Goal: Transaction & Acquisition: Purchase product/service

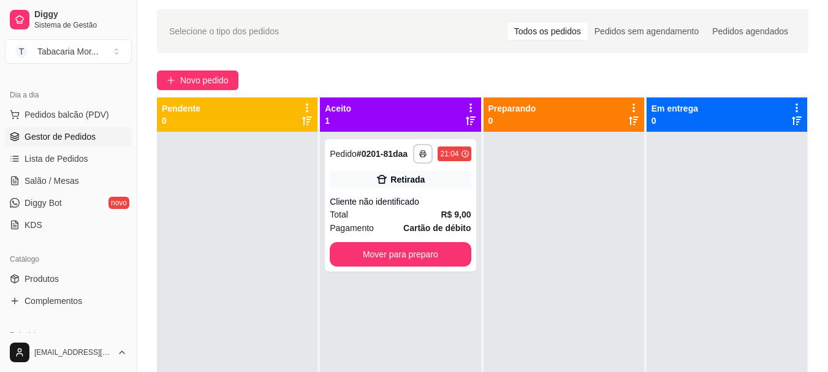
scroll to position [3, 0]
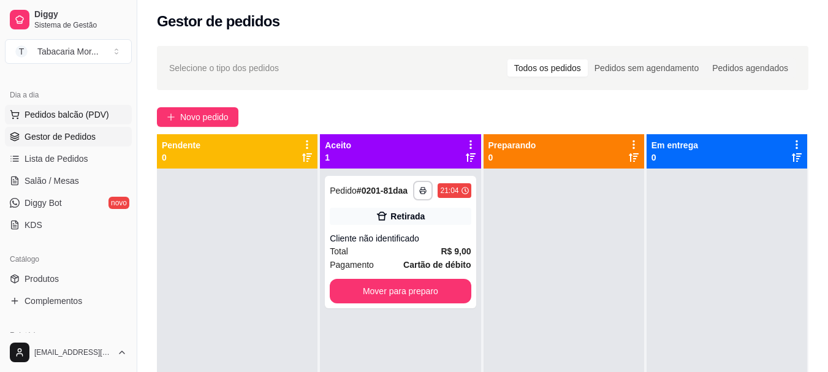
click at [72, 108] on span "Pedidos balcão (PDV)" at bounding box center [67, 114] width 85 height 12
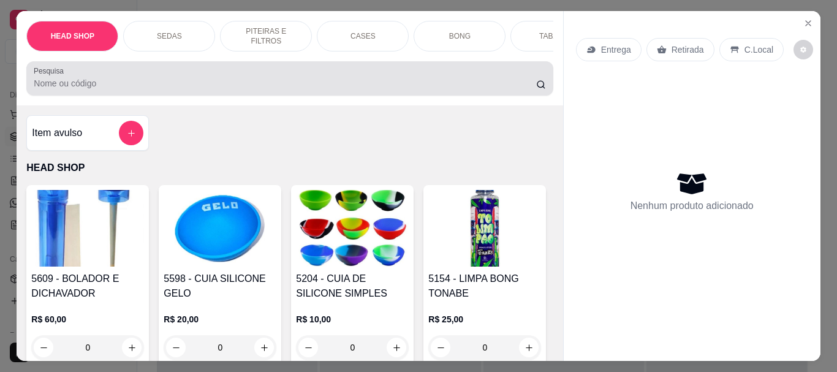
click at [64, 91] on div at bounding box center [290, 78] width 512 height 25
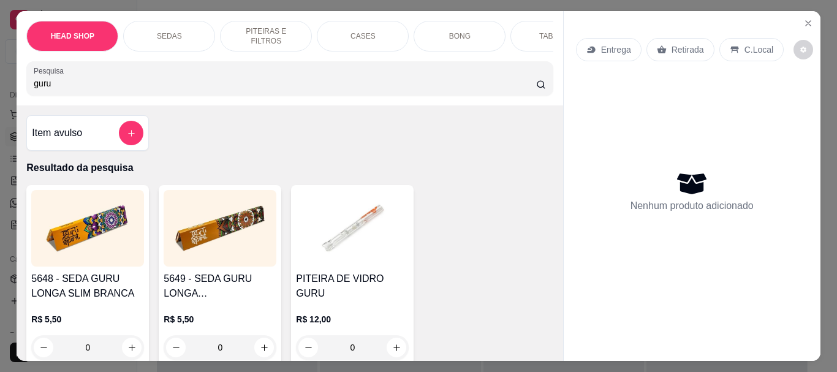
type input "guru"
click at [85, 266] on img at bounding box center [87, 228] width 113 height 77
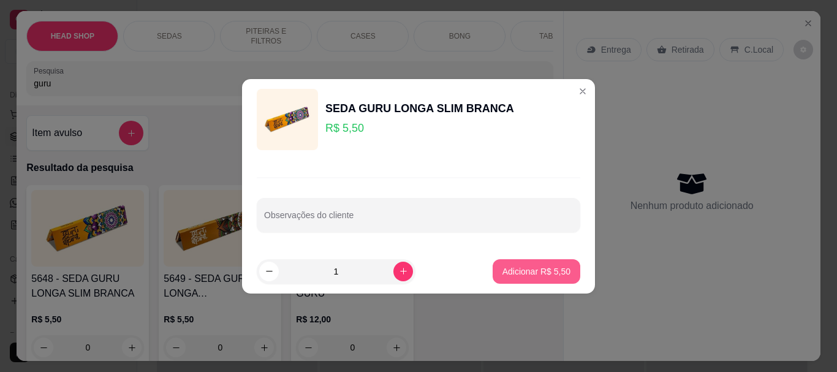
click at [544, 272] on p "Adicionar R$ 5,50" at bounding box center [536, 271] width 68 height 12
type input "1"
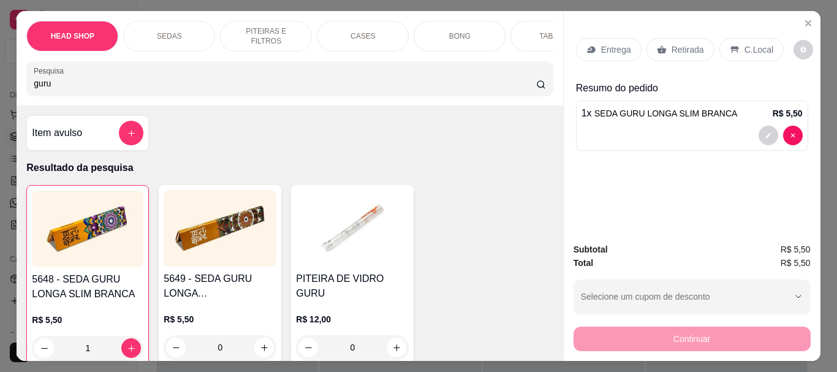
click at [672, 44] on p "Retirada" at bounding box center [688, 50] width 32 height 12
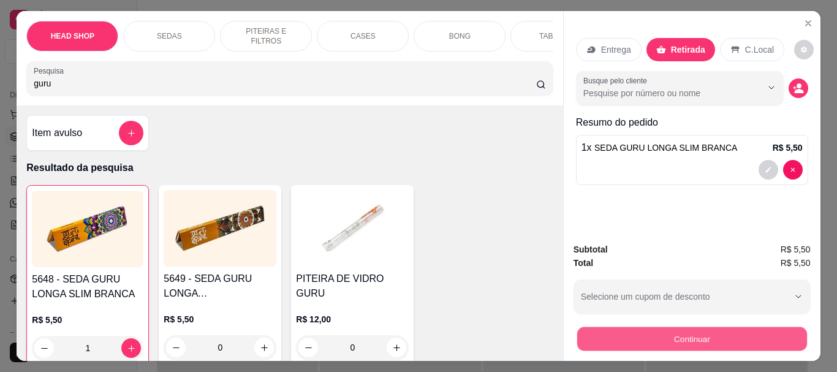
click at [637, 337] on button "Continuar" at bounding box center [692, 339] width 230 height 24
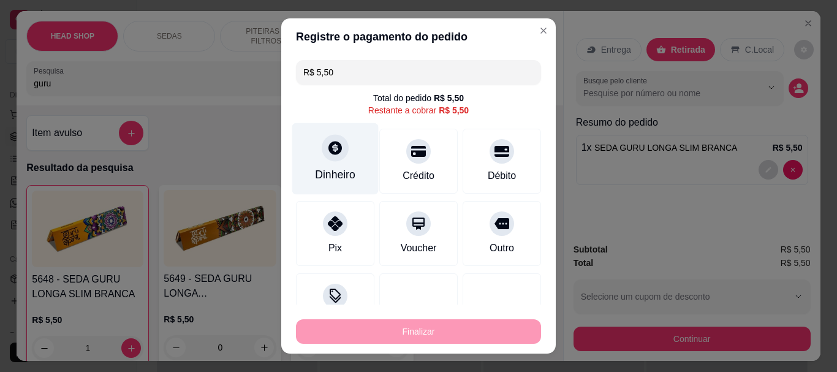
click at [334, 169] on div "Dinheiro" at bounding box center [335, 175] width 40 height 16
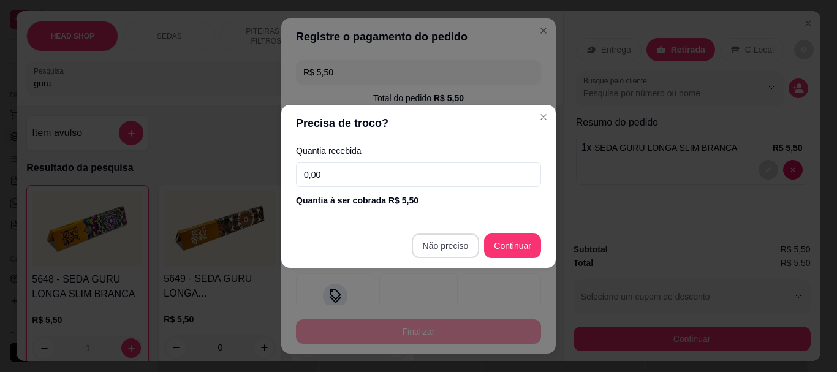
type input "R$ 0,00"
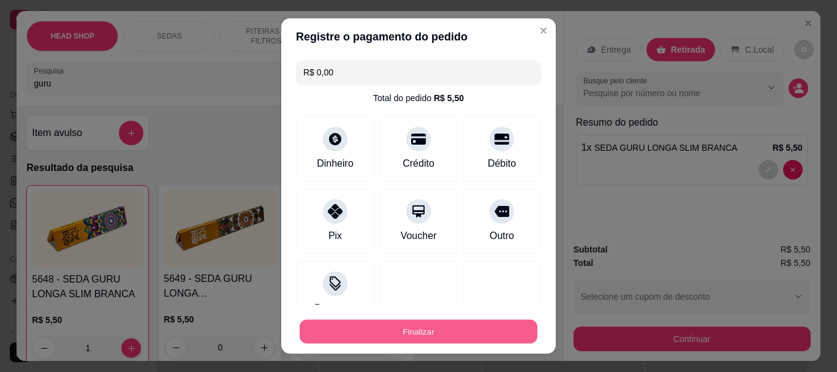
click at [442, 324] on button "Finalizar" at bounding box center [419, 331] width 238 height 24
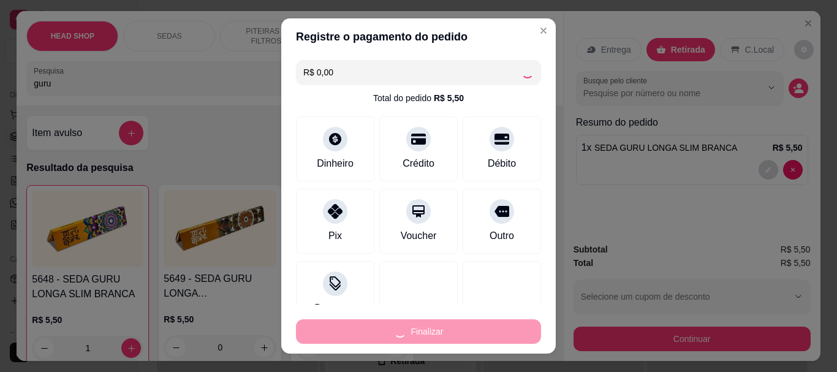
type input "0"
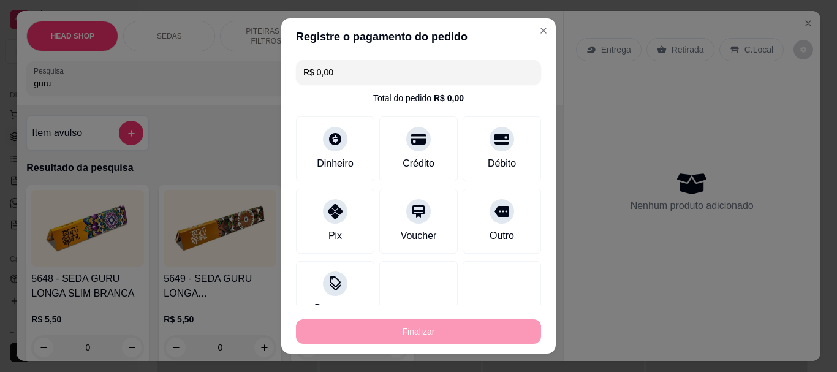
type input "-R$ 5,50"
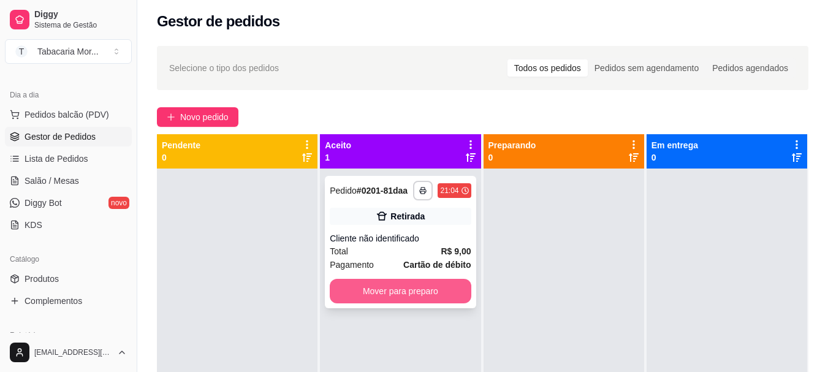
click at [415, 301] on button "Mover para preparo" at bounding box center [400, 291] width 141 height 25
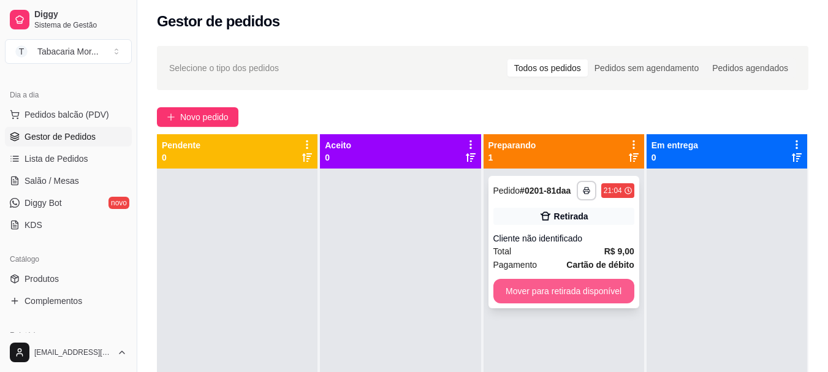
click at [549, 281] on button "Mover para retirada disponível" at bounding box center [563, 291] width 141 height 25
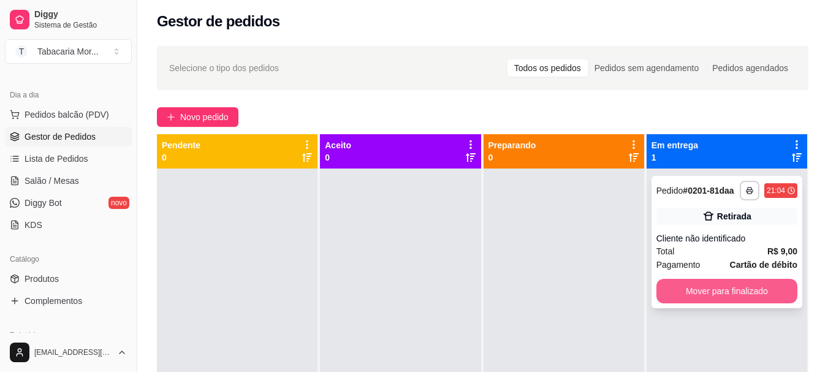
click at [712, 280] on button "Mover para finalizado" at bounding box center [726, 291] width 141 height 25
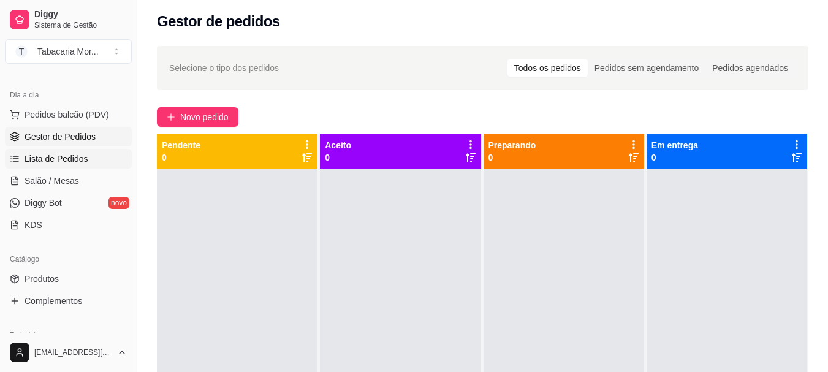
click at [54, 152] on link "Lista de Pedidos" at bounding box center [68, 159] width 127 height 20
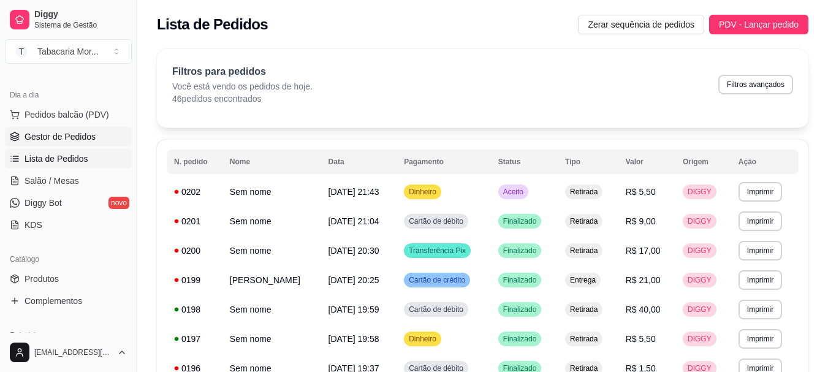
click at [75, 139] on span "Gestor de Pedidos" at bounding box center [60, 137] width 71 height 12
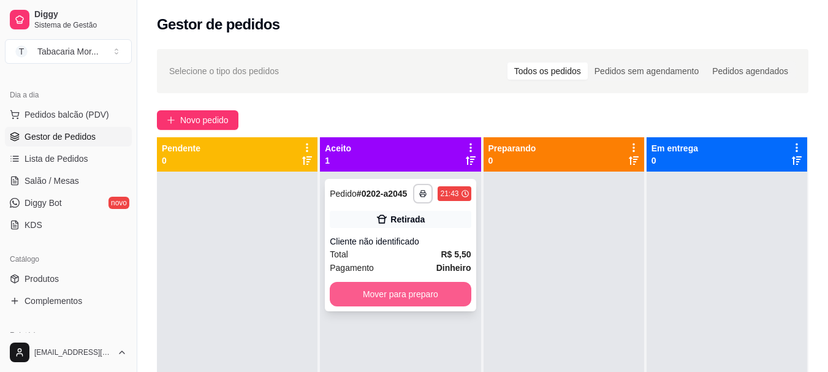
click at [407, 296] on button "Mover para preparo" at bounding box center [400, 294] width 141 height 25
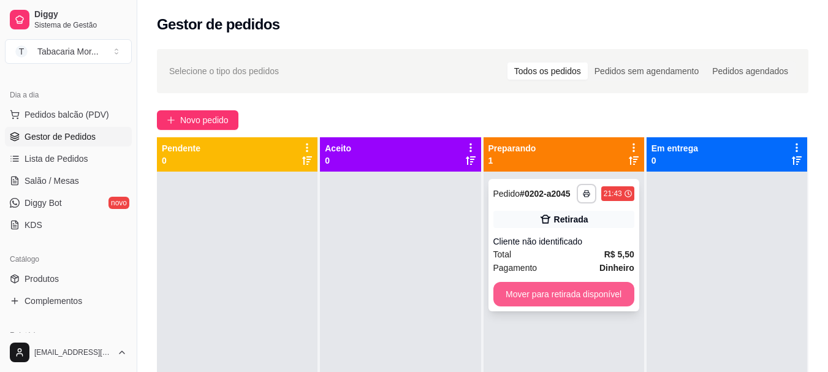
click at [552, 295] on button "Mover para retirada disponível" at bounding box center [563, 294] width 141 height 25
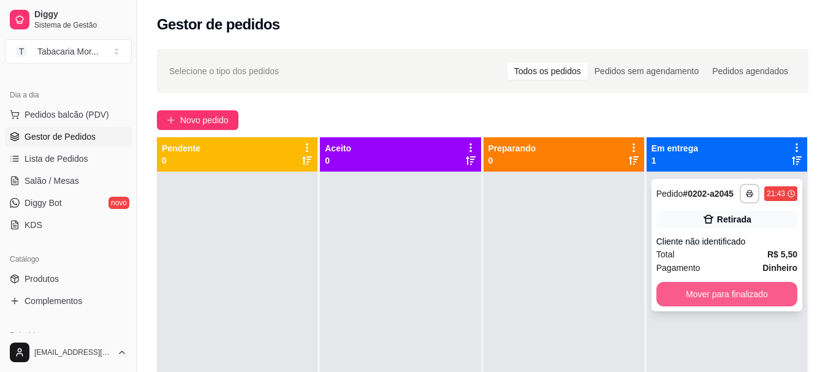
click at [677, 292] on button "Mover para finalizado" at bounding box center [726, 294] width 141 height 25
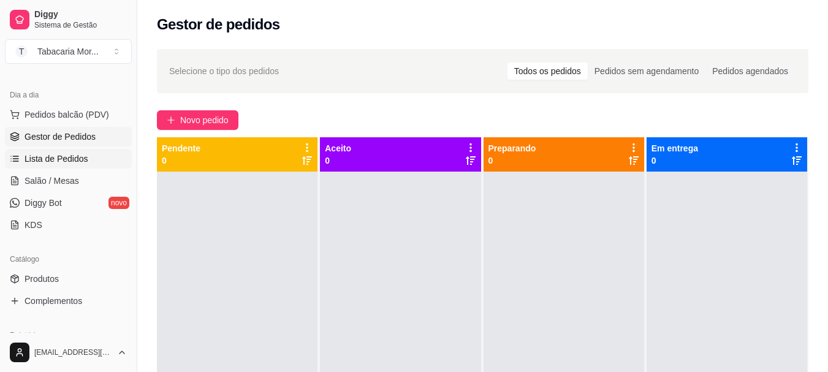
click at [59, 156] on span "Lista de Pedidos" at bounding box center [57, 159] width 64 height 12
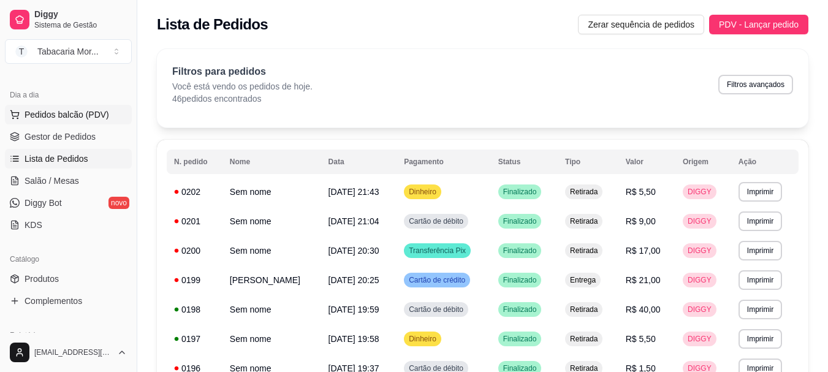
click at [75, 113] on span "Pedidos balcão (PDV)" at bounding box center [67, 114] width 85 height 12
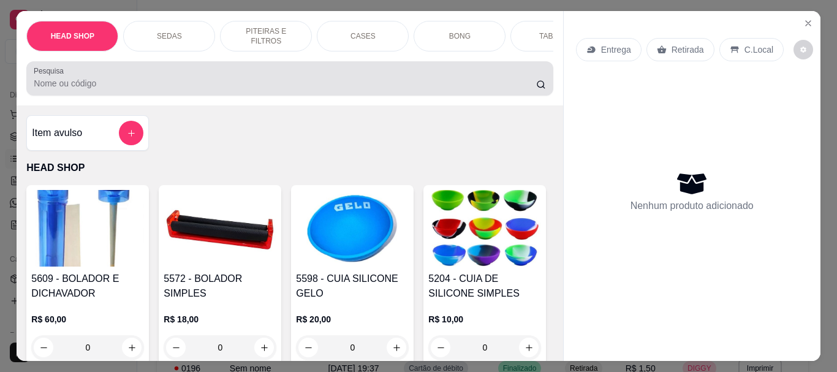
click at [66, 83] on input "Pesquisa" at bounding box center [285, 83] width 502 height 12
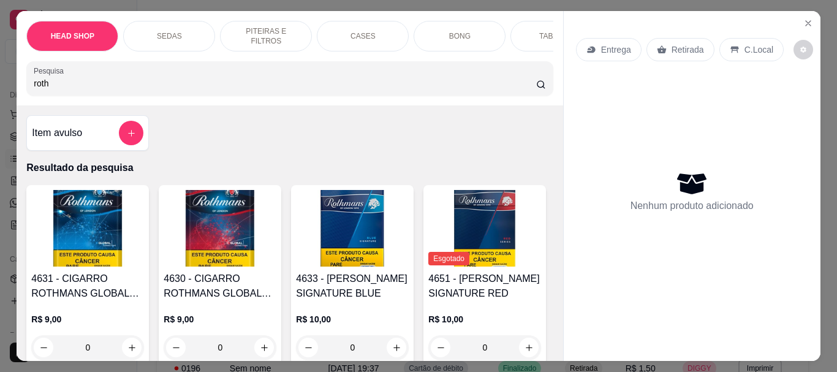
type input "roth"
click at [360, 230] on img at bounding box center [352, 228] width 113 height 77
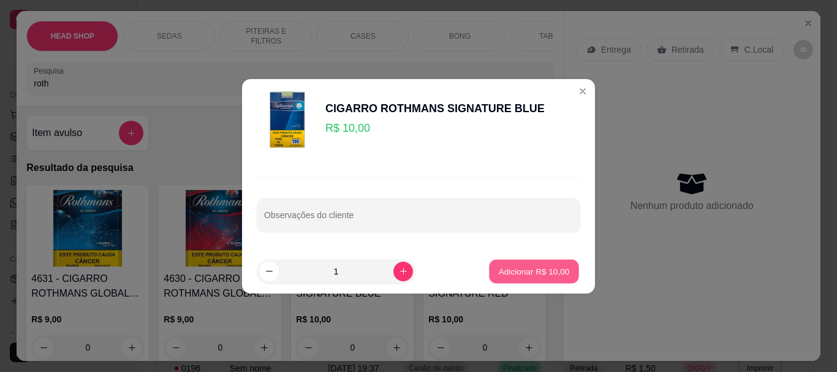
click at [544, 269] on p "Adicionar R$ 10,00" at bounding box center [534, 271] width 71 height 12
type input "1"
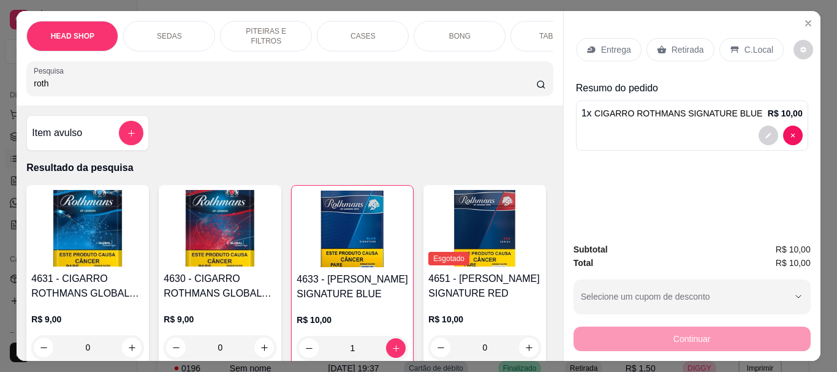
click at [681, 48] on p "Retirada" at bounding box center [688, 50] width 32 height 12
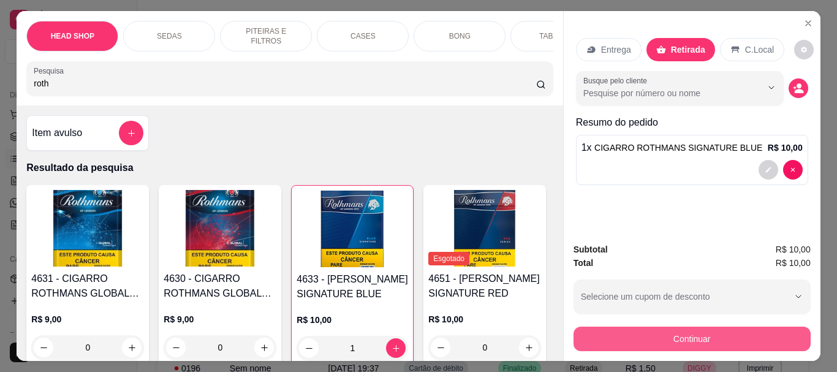
click at [624, 331] on button "Continuar" at bounding box center [692, 339] width 237 height 25
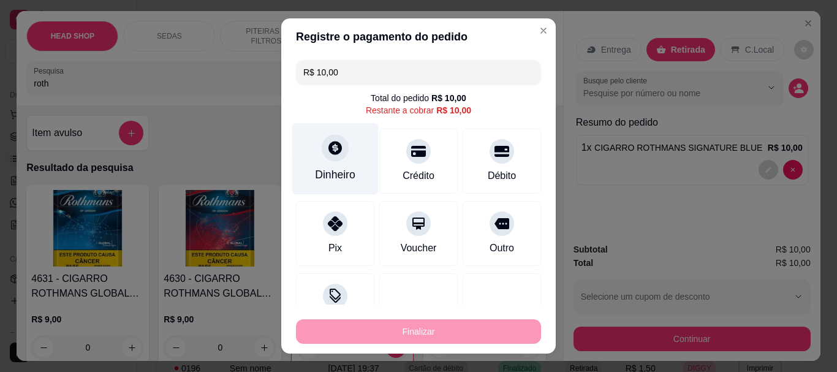
click at [335, 168] on div "Dinheiro" at bounding box center [335, 175] width 40 height 16
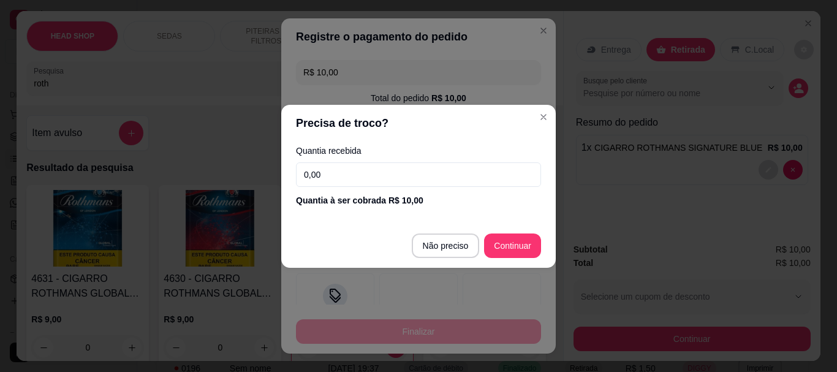
click at [354, 177] on input "0,00" at bounding box center [418, 174] width 245 height 25
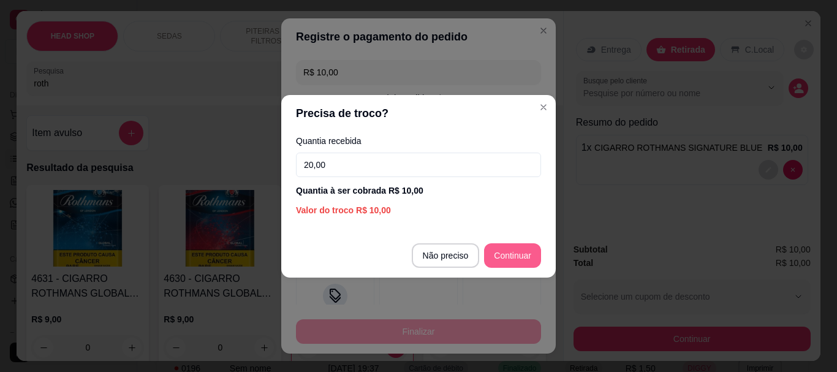
type input "20,00"
type input "R$ 0,00"
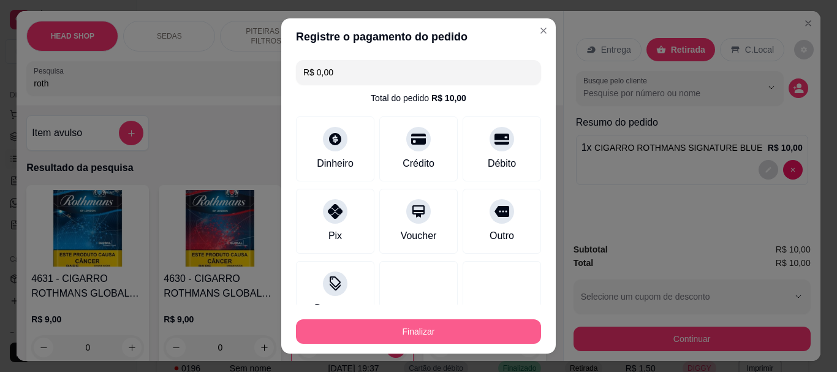
click at [441, 338] on button "Finalizar" at bounding box center [418, 331] width 245 height 25
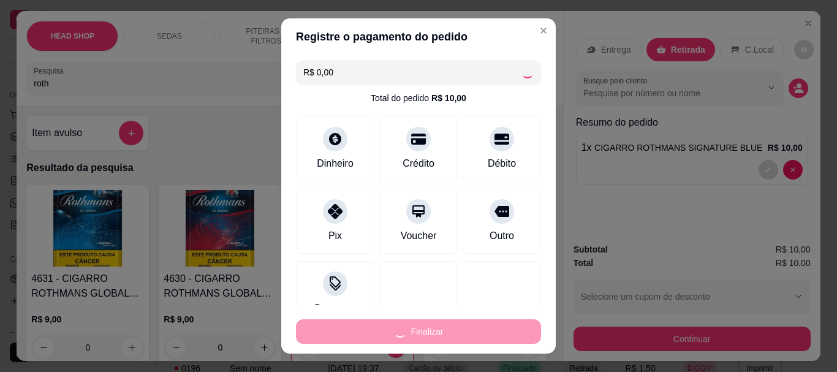
type input "0"
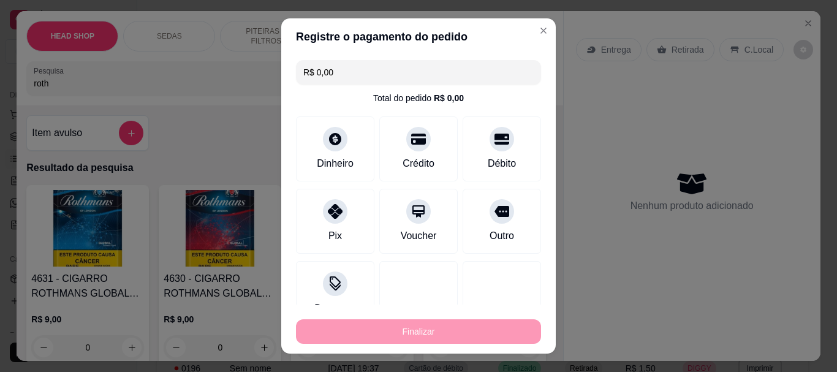
type input "-R$ 10,00"
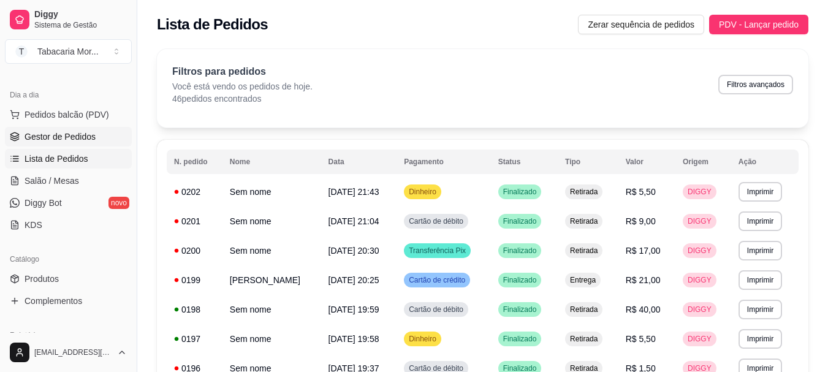
click at [69, 136] on span "Gestor de Pedidos" at bounding box center [60, 137] width 71 height 12
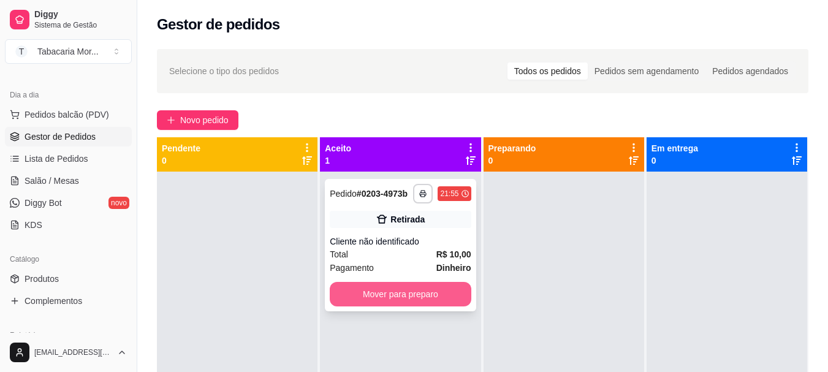
click at [382, 292] on button "Mover para preparo" at bounding box center [400, 294] width 141 height 25
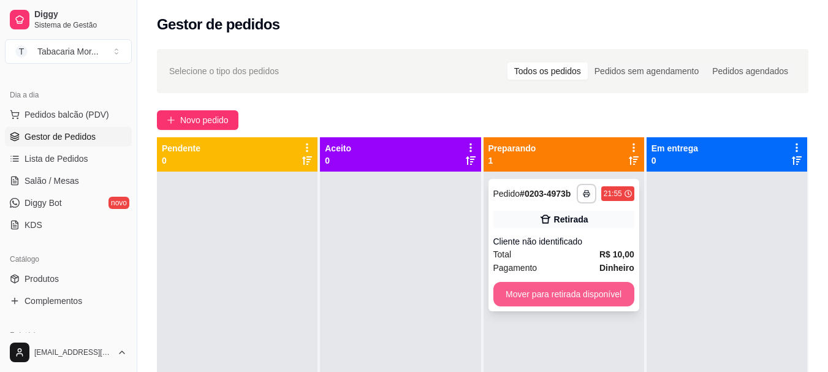
click at [561, 290] on button "Mover para retirada disponível" at bounding box center [563, 294] width 141 height 25
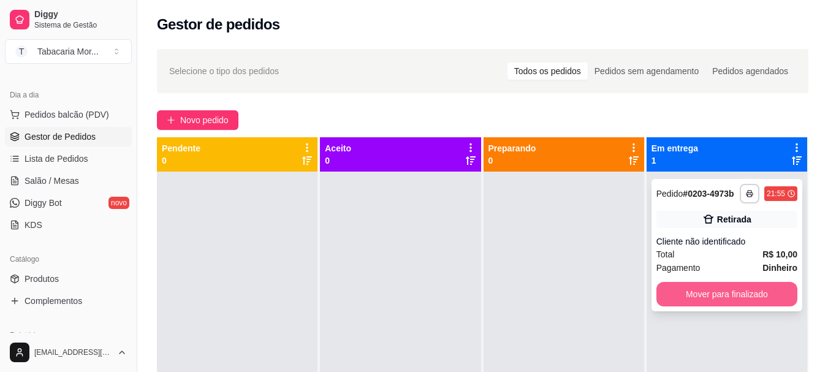
click at [687, 299] on button "Mover para finalizado" at bounding box center [726, 294] width 141 height 25
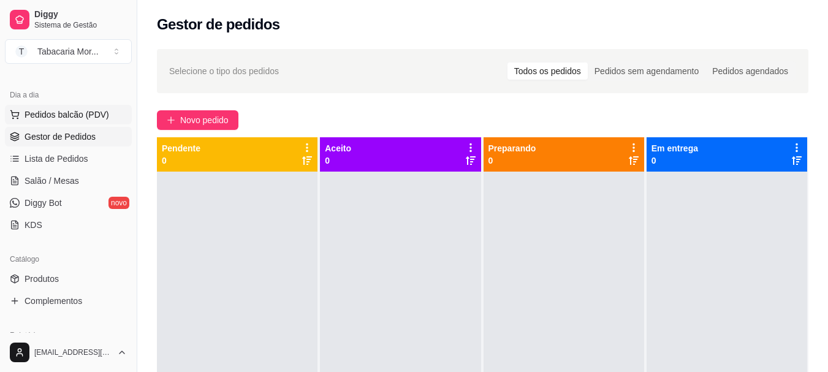
click at [56, 118] on span "Pedidos balcão (PDV)" at bounding box center [67, 114] width 85 height 12
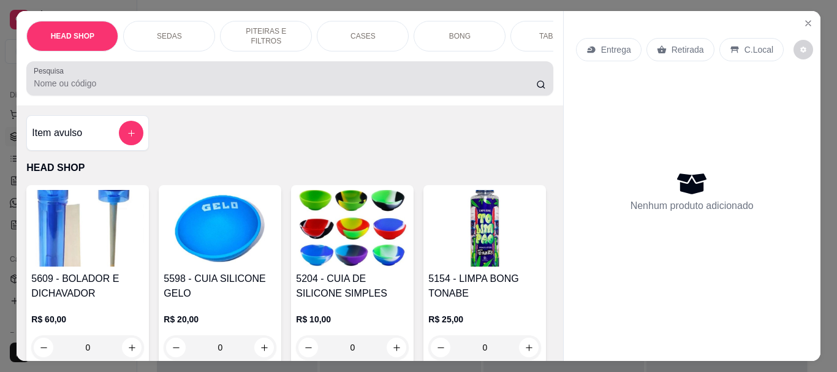
click at [96, 84] on input "Pesquisa" at bounding box center [285, 83] width 502 height 12
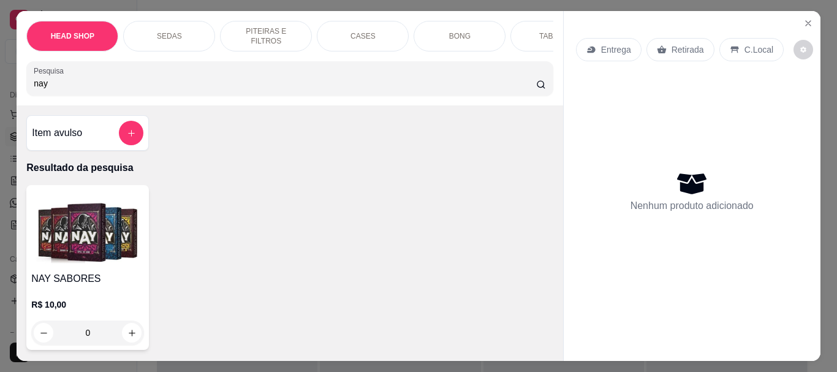
type input "nay"
click at [118, 226] on img at bounding box center [87, 228] width 113 height 77
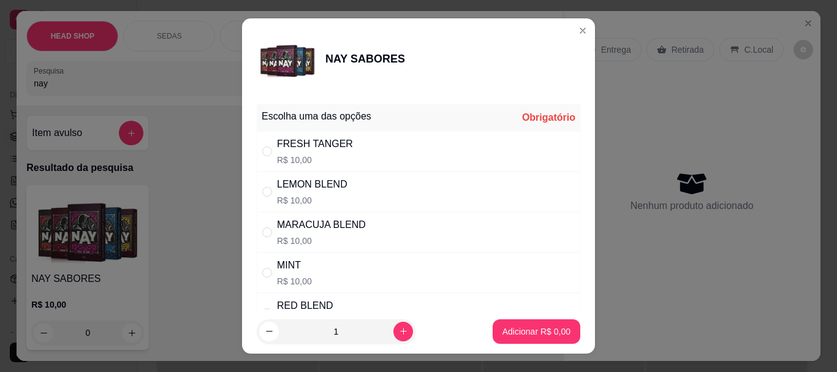
click at [320, 237] on p "R$ 10,00" at bounding box center [321, 241] width 89 height 12
radio input "true"
click at [529, 336] on p "Adicionar R$ 10,00" at bounding box center [534, 331] width 73 height 12
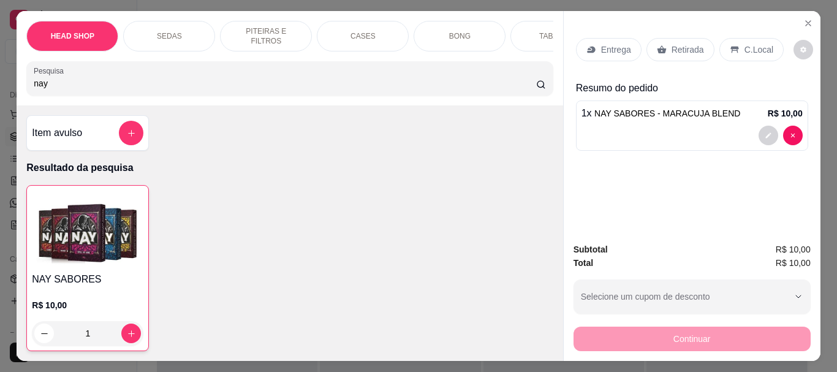
type input "1"
click at [64, 86] on input "nay" at bounding box center [285, 83] width 502 height 12
type input "n"
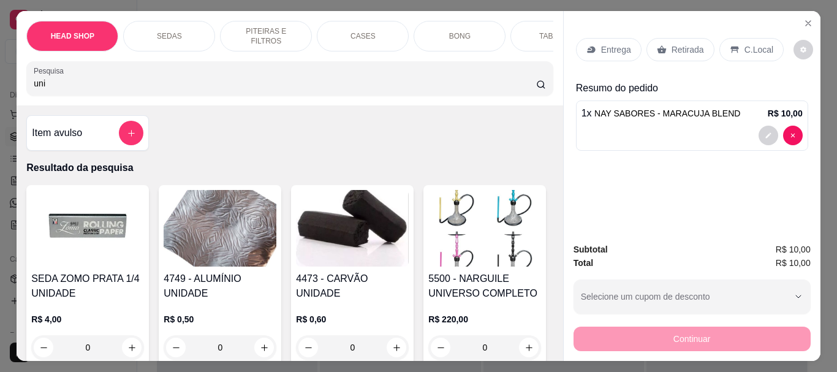
type input "uni"
click at [339, 236] on img at bounding box center [352, 228] width 113 height 77
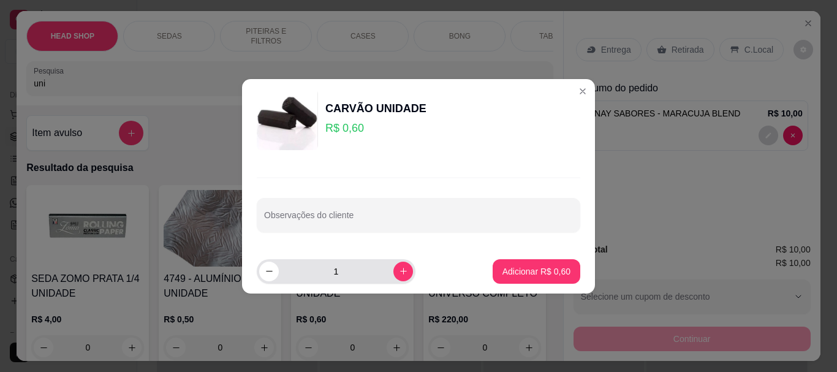
click at [351, 265] on input "1" at bounding box center [336, 271] width 115 height 25
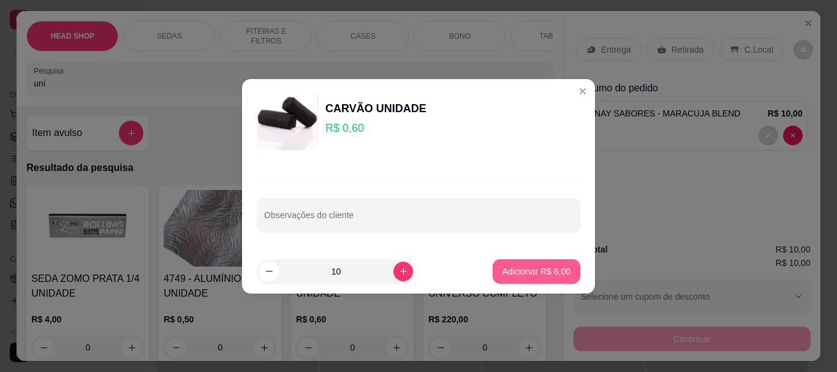
type input "10"
click at [558, 272] on p "Adicionar R$ 6,00" at bounding box center [536, 271] width 66 height 12
type input "10"
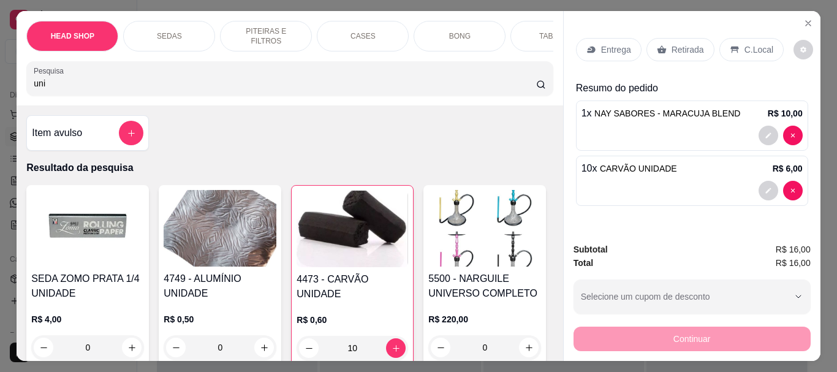
click at [674, 46] on p "Retirada" at bounding box center [688, 50] width 32 height 12
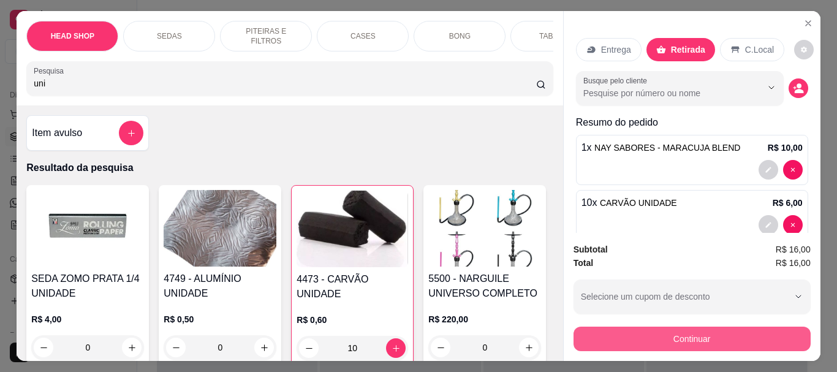
click at [632, 330] on button "Continuar" at bounding box center [692, 339] width 237 height 25
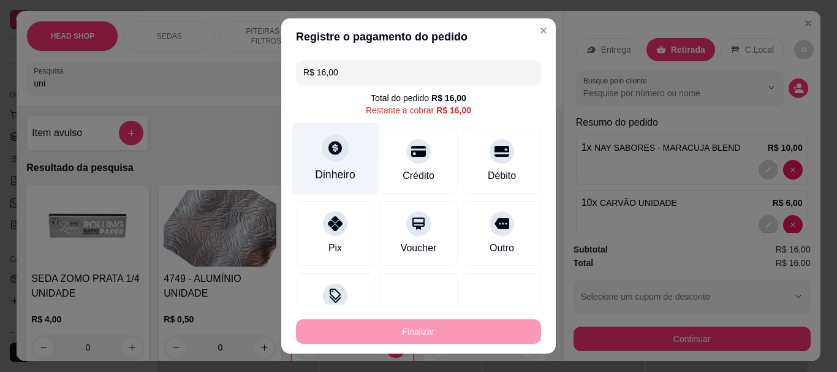
click at [332, 156] on div at bounding box center [335, 148] width 27 height 27
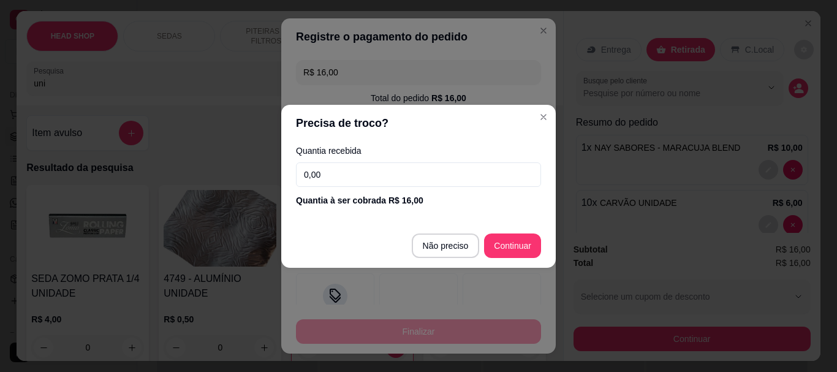
click at [360, 176] on input "0,00" at bounding box center [418, 174] width 245 height 25
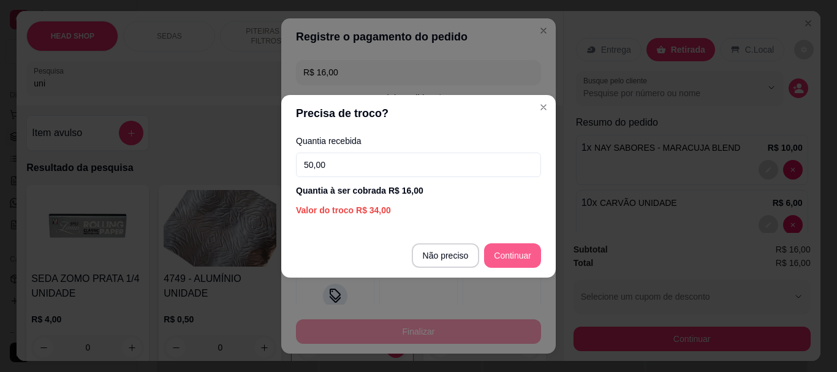
type input "50,00"
type input "R$ 0,00"
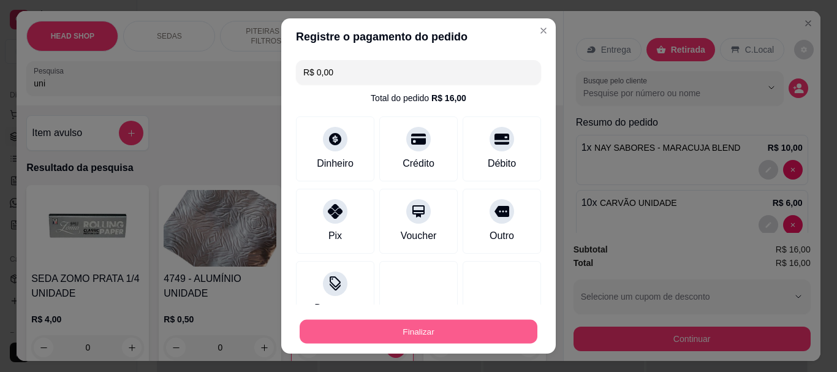
click at [496, 333] on button "Finalizar" at bounding box center [419, 331] width 238 height 24
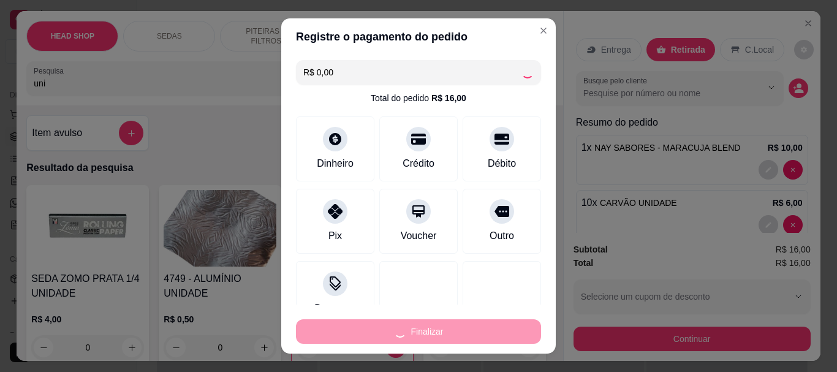
type input "0"
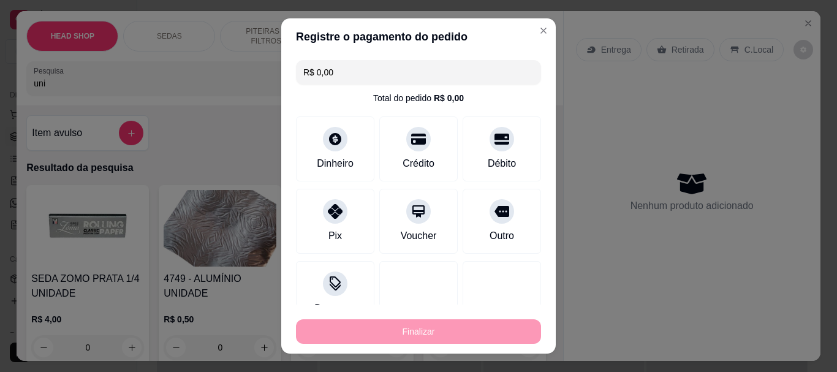
type input "-R$ 16,00"
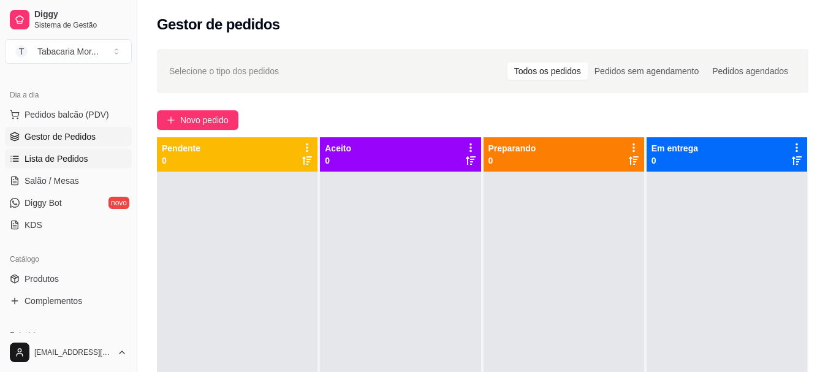
click at [61, 154] on span "Lista de Pedidos" at bounding box center [57, 159] width 64 height 12
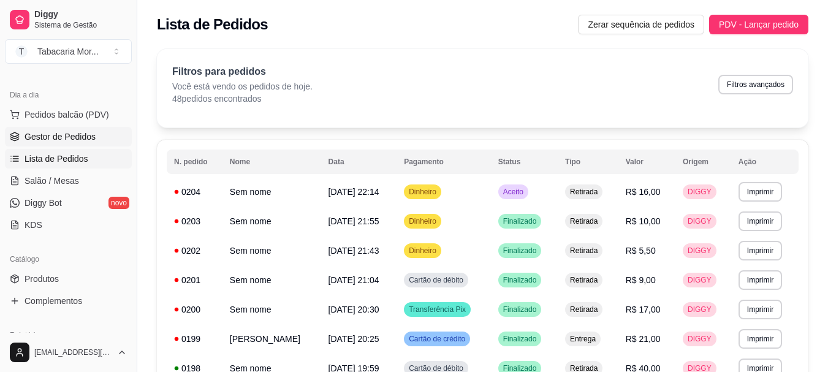
click at [77, 140] on span "Gestor de Pedidos" at bounding box center [60, 137] width 71 height 12
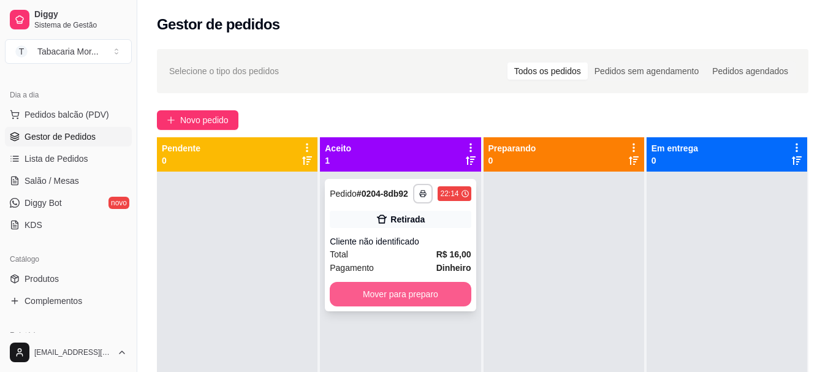
click at [400, 288] on button "Mover para preparo" at bounding box center [400, 294] width 141 height 25
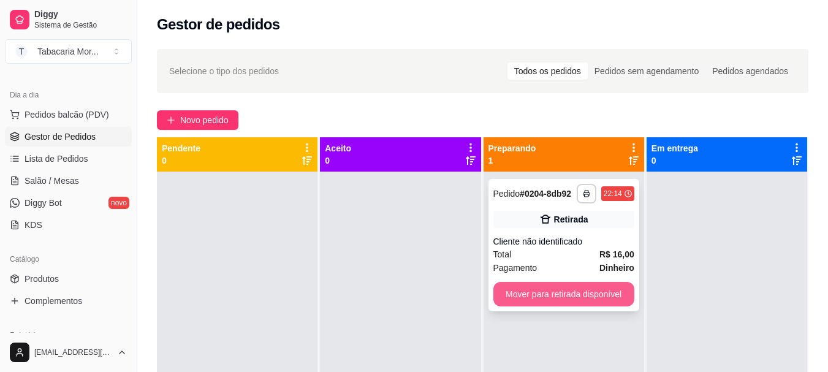
click at [525, 297] on button "Mover para retirada disponível" at bounding box center [563, 294] width 141 height 25
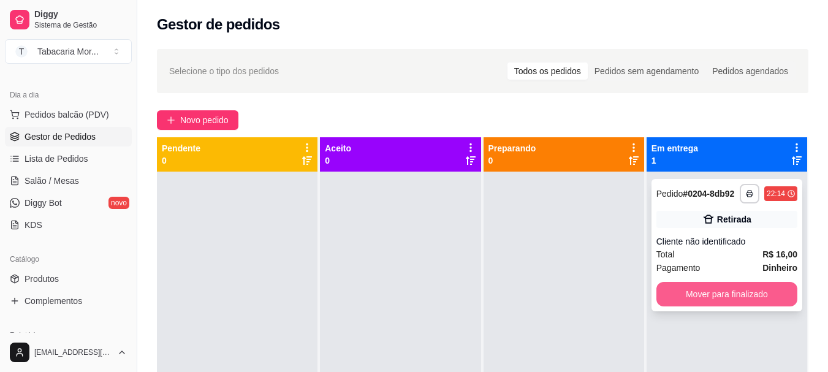
click at [743, 292] on button "Mover para finalizado" at bounding box center [726, 294] width 141 height 25
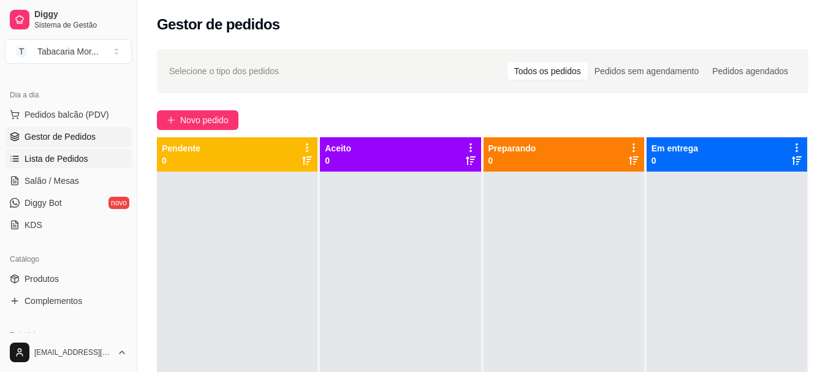
click at [69, 159] on span "Lista de Pedidos" at bounding box center [57, 159] width 64 height 12
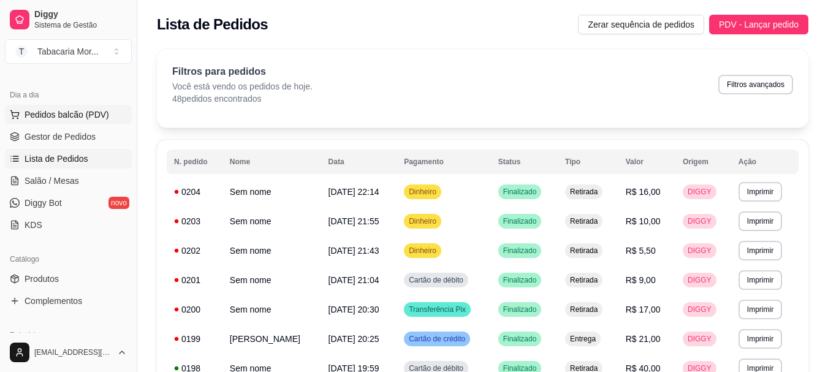
click at [32, 107] on button "Pedidos balcão (PDV)" at bounding box center [68, 115] width 127 height 20
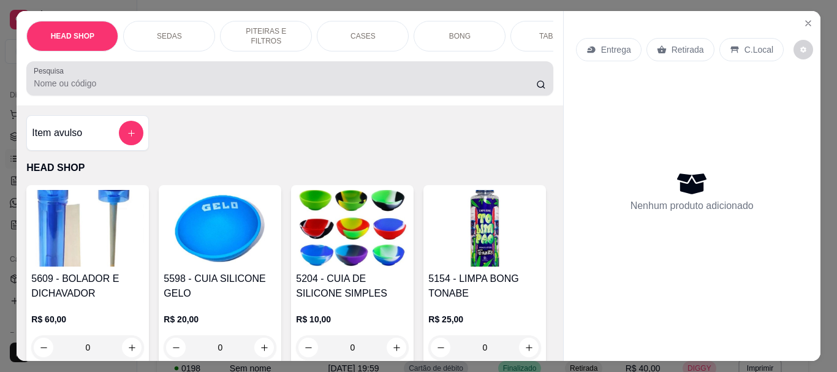
click at [55, 89] on input "Pesquisa" at bounding box center [285, 83] width 502 height 12
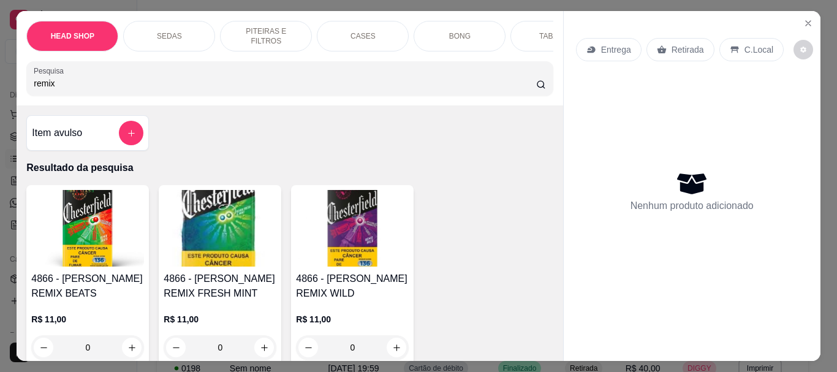
type input "remix"
click at [362, 245] on img at bounding box center [352, 228] width 113 height 77
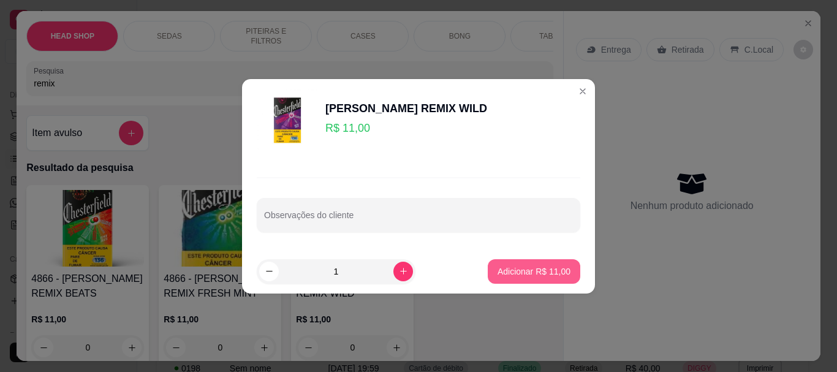
click at [520, 271] on p "Adicionar R$ 11,00" at bounding box center [534, 271] width 73 height 12
type input "1"
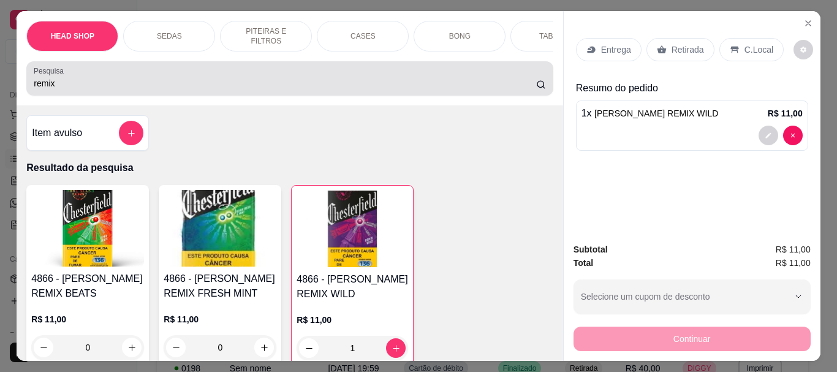
click at [71, 83] on input "remix" at bounding box center [285, 83] width 502 height 12
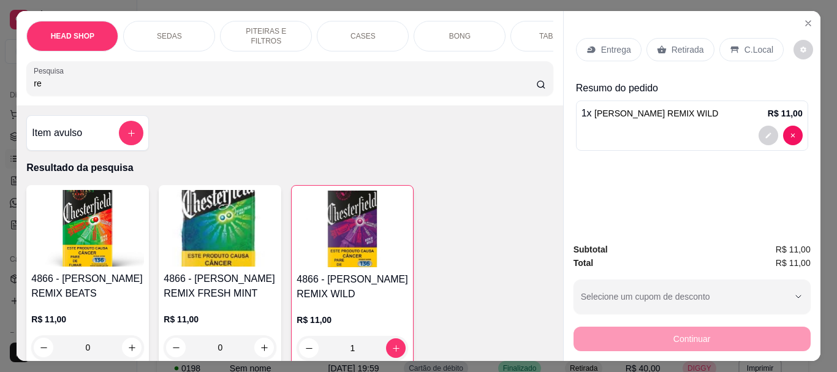
type input "r"
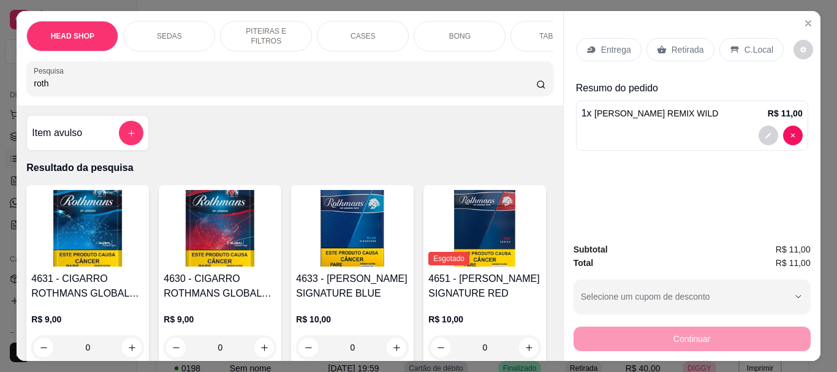
type input "roth"
click at [339, 230] on img at bounding box center [352, 228] width 113 height 77
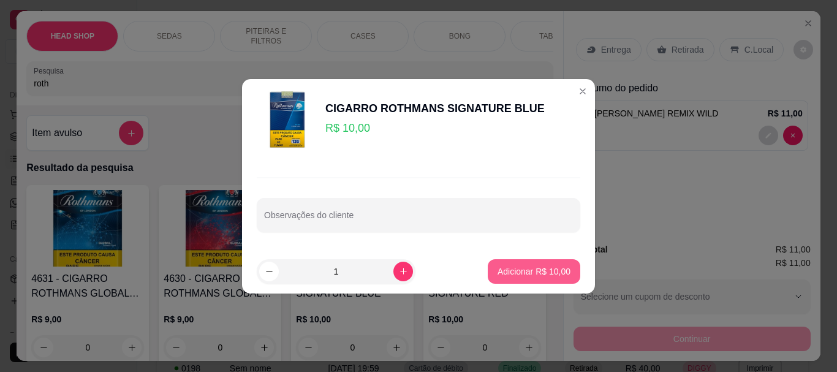
click at [518, 274] on p "Adicionar R$ 10,00" at bounding box center [534, 271] width 73 height 12
type input "1"
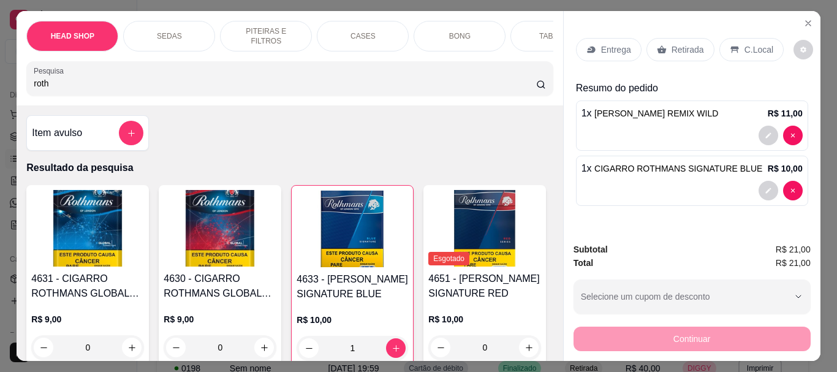
click at [687, 44] on p "Retirada" at bounding box center [688, 50] width 32 height 12
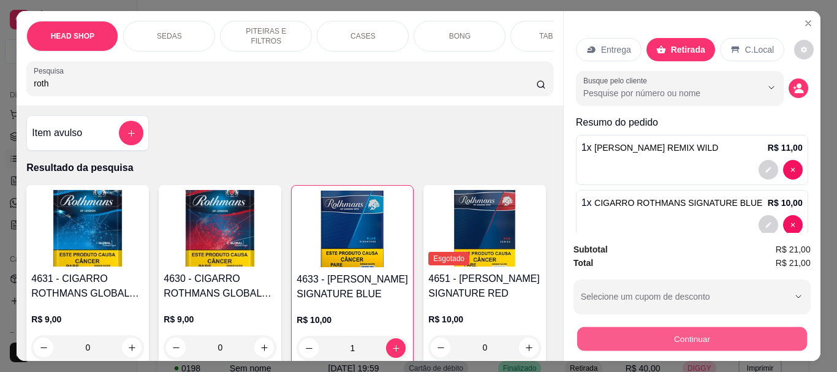
click at [678, 344] on button "Continuar" at bounding box center [692, 339] width 230 height 24
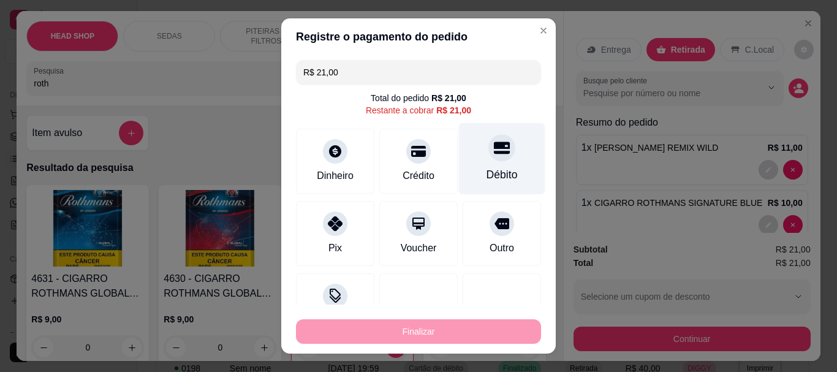
click at [487, 175] on div "Débito" at bounding box center [502, 175] width 31 height 16
type input "R$ 0,00"
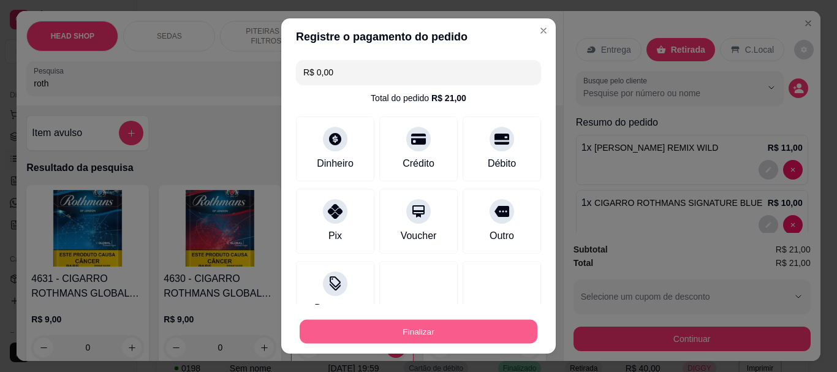
click at [457, 328] on button "Finalizar" at bounding box center [419, 331] width 238 height 24
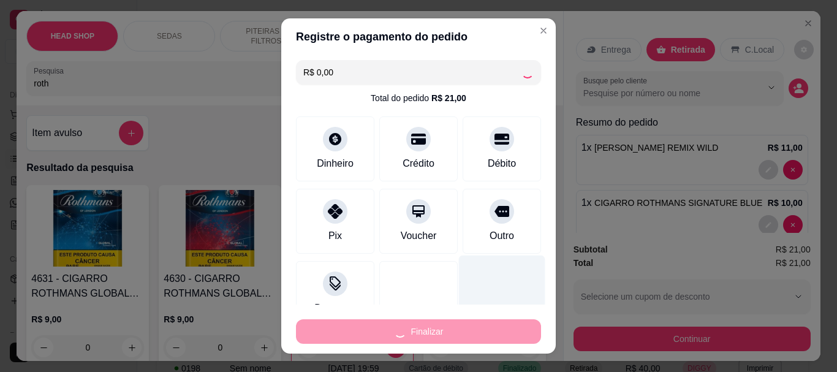
type input "0"
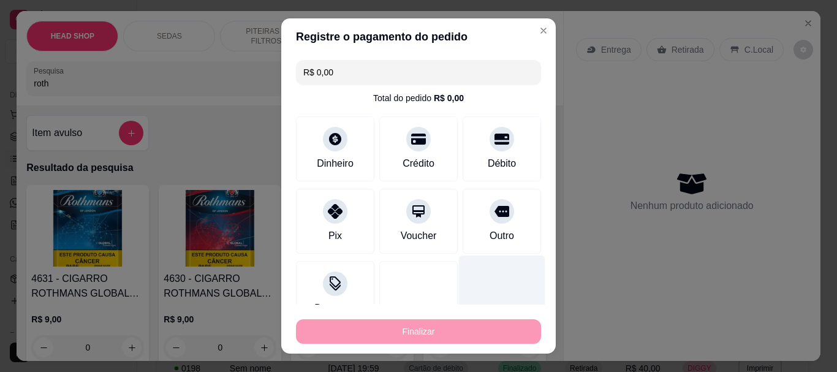
type input "-R$ 21,00"
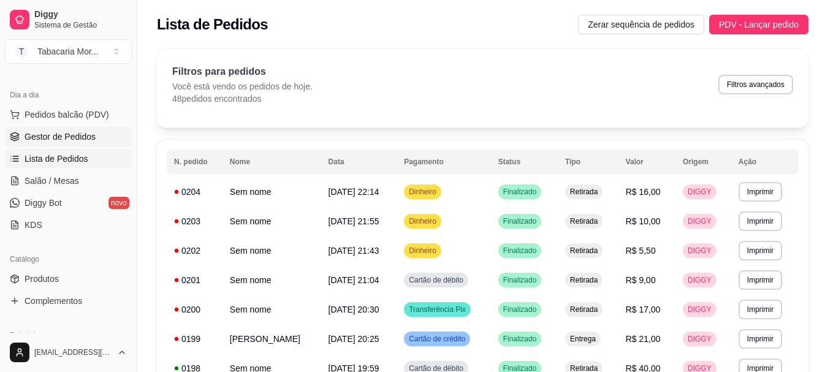
click at [59, 130] on link "Gestor de Pedidos" at bounding box center [68, 137] width 127 height 20
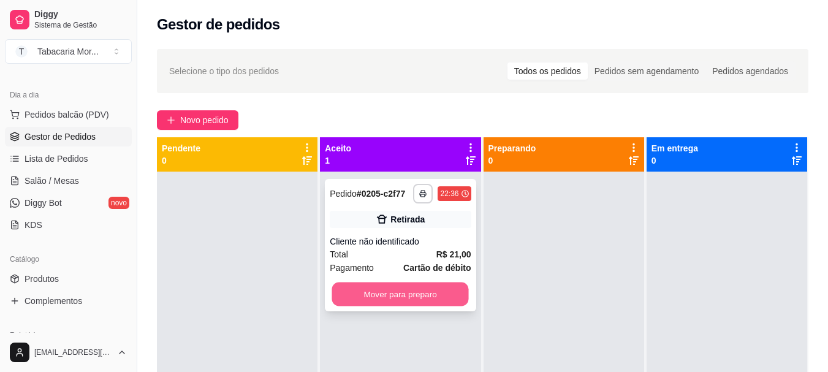
click at [343, 292] on button "Mover para preparo" at bounding box center [400, 295] width 137 height 24
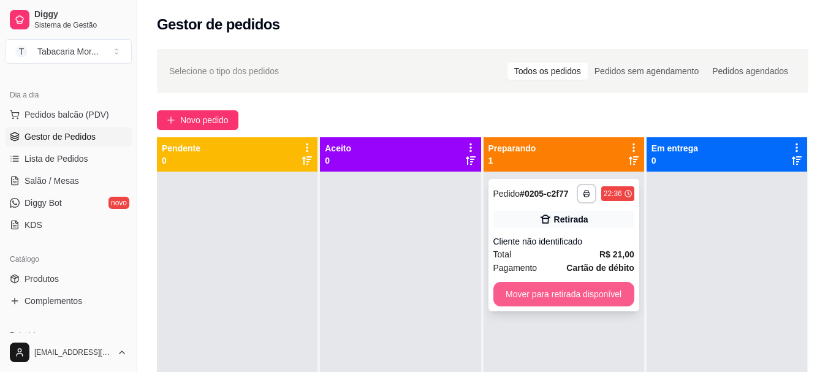
click at [536, 298] on button "Mover para retirada disponível" at bounding box center [563, 294] width 141 height 25
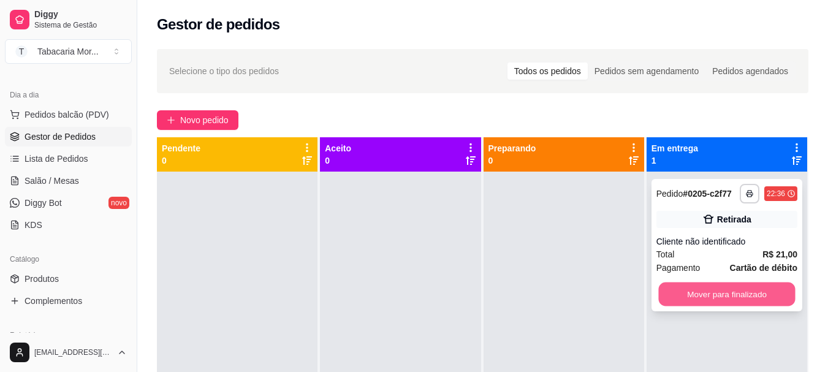
click at [672, 303] on button "Mover para finalizado" at bounding box center [726, 295] width 137 height 24
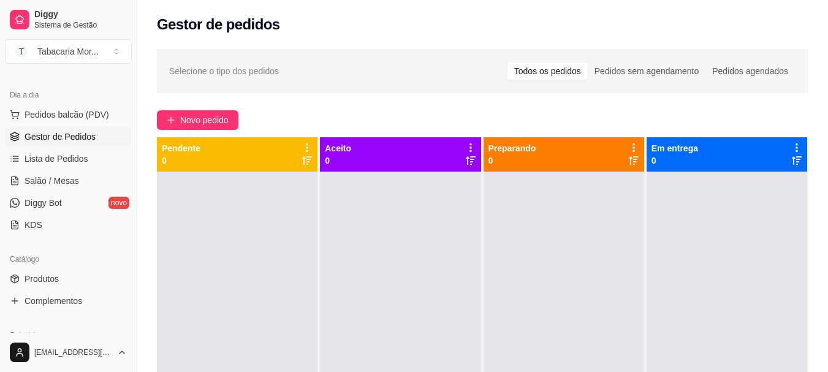
click at [77, 103] on div "Dia a dia" at bounding box center [68, 95] width 127 height 20
click at [82, 112] on span "Pedidos balcão (PDV)" at bounding box center [67, 114] width 85 height 12
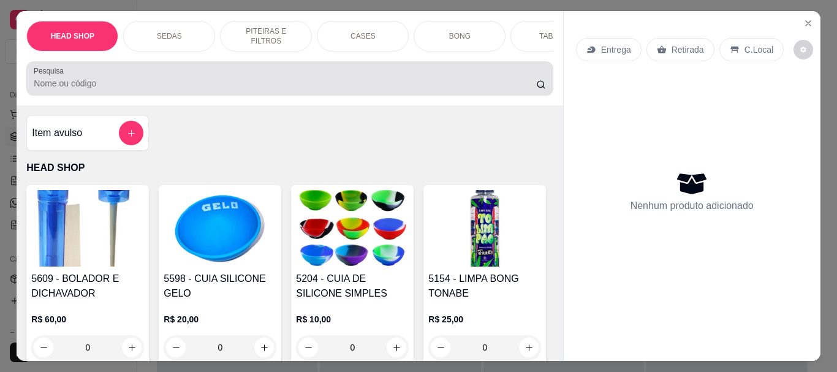
click at [142, 83] on input "Pesquisa" at bounding box center [285, 83] width 502 height 12
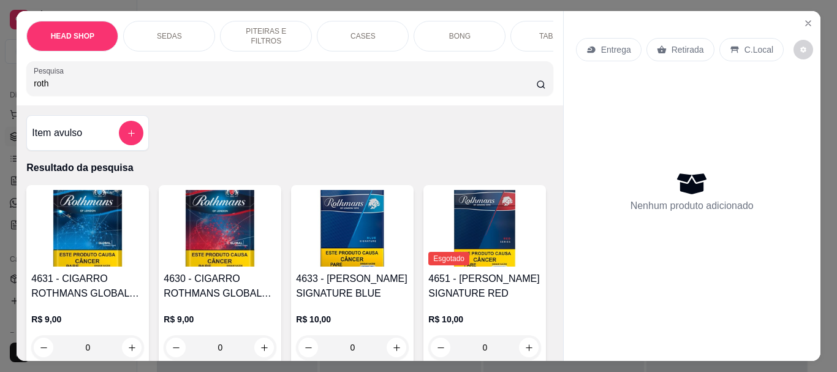
type input "roth"
click at [350, 230] on img at bounding box center [352, 228] width 113 height 77
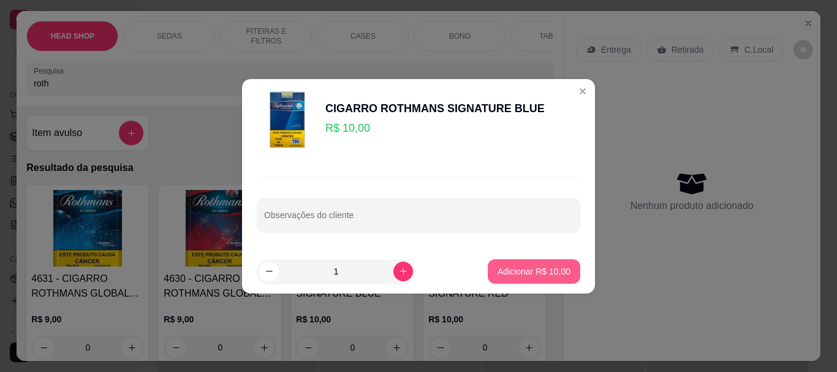
click at [540, 271] on p "Adicionar R$ 10,00" at bounding box center [534, 271] width 73 height 12
type input "1"
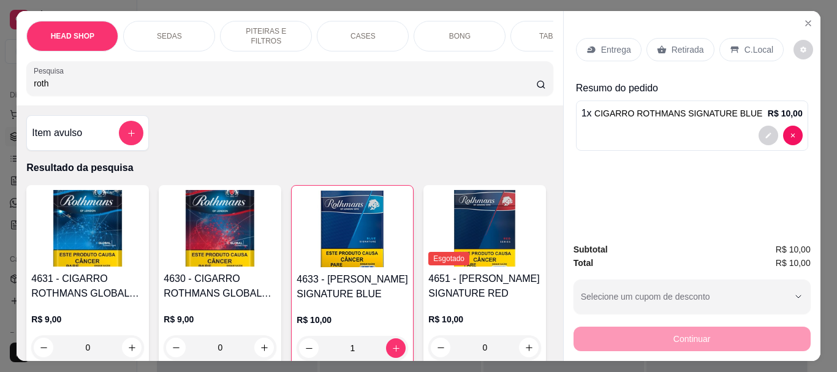
click at [662, 39] on div "Retirada" at bounding box center [681, 49] width 68 height 23
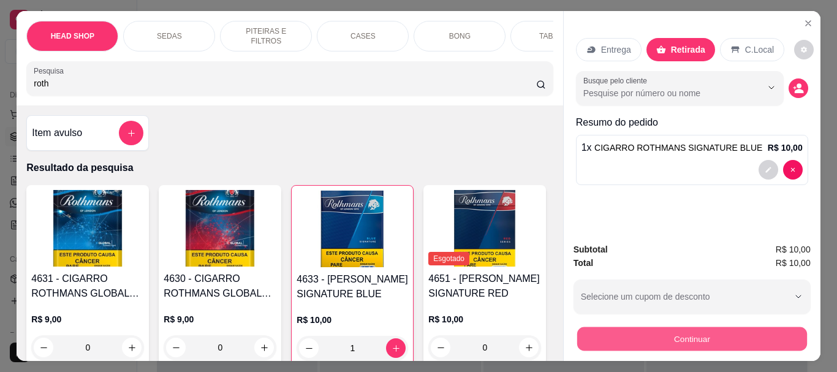
click at [599, 340] on button "Continuar" at bounding box center [692, 339] width 230 height 24
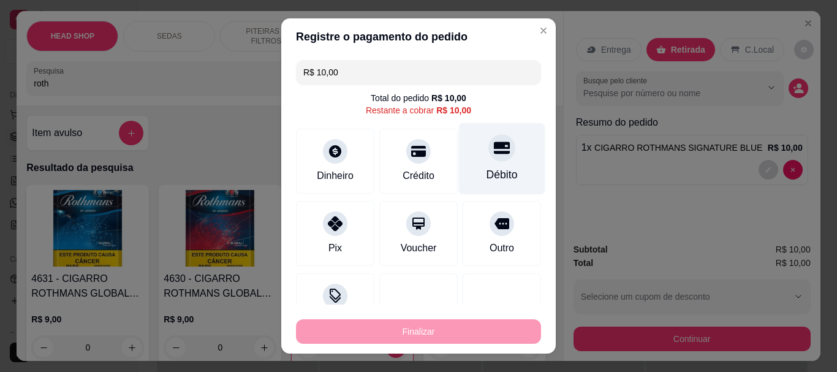
click at [495, 161] on div "Débito" at bounding box center [502, 159] width 86 height 72
type input "R$ 0,00"
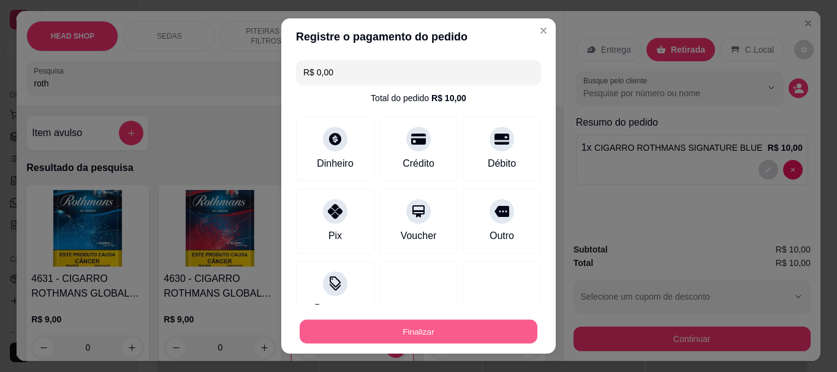
click at [446, 323] on button "Finalizar" at bounding box center [419, 331] width 238 height 24
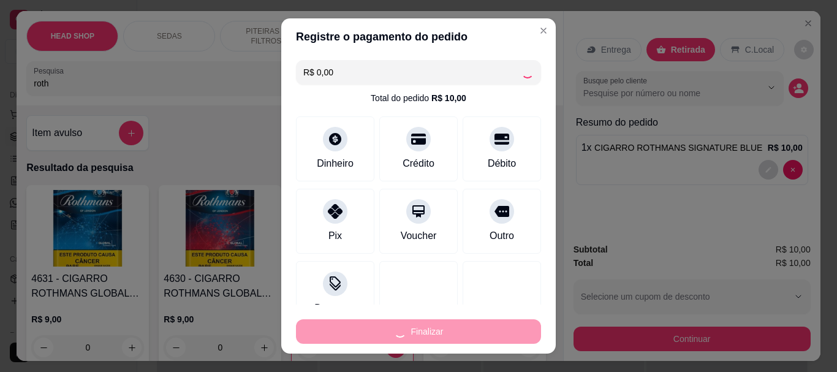
type input "0"
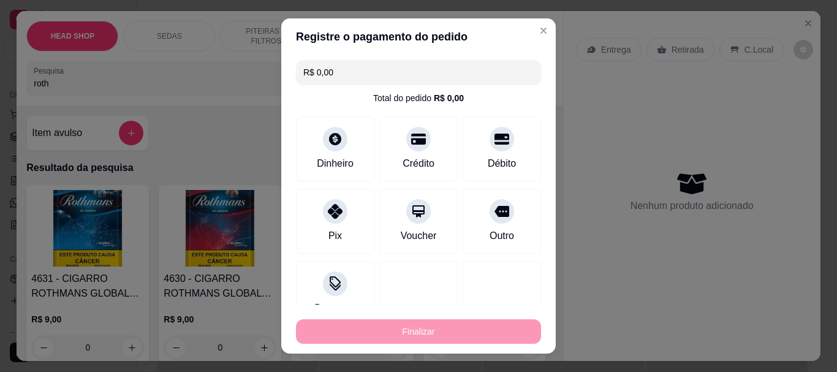
type input "-R$ 10,00"
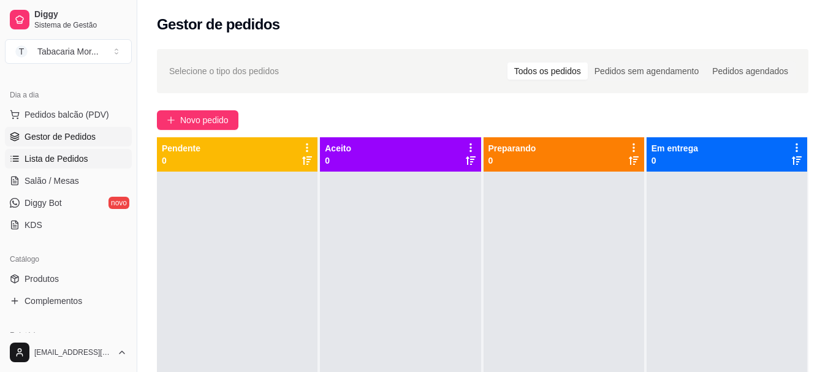
click at [59, 159] on span "Lista de Pedidos" at bounding box center [57, 159] width 64 height 12
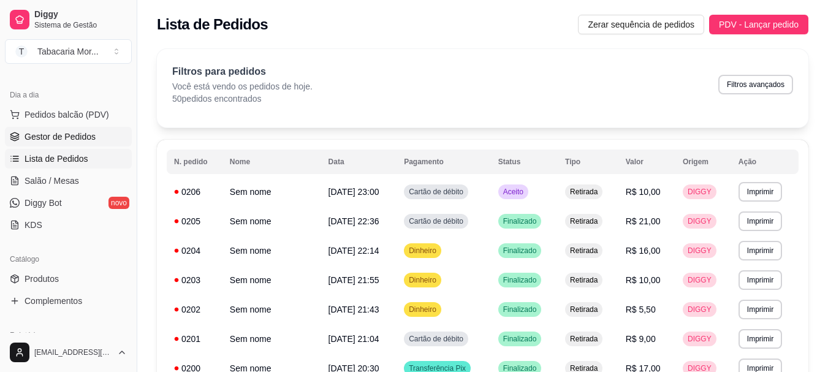
click at [82, 138] on span "Gestor de Pedidos" at bounding box center [60, 137] width 71 height 12
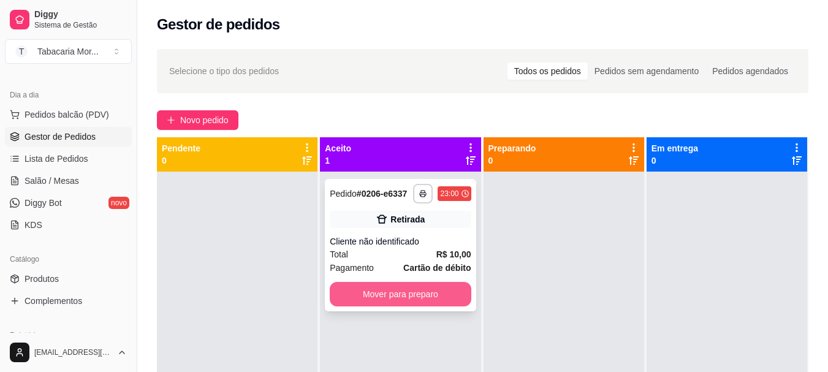
click at [398, 295] on button "Mover para preparo" at bounding box center [400, 294] width 141 height 25
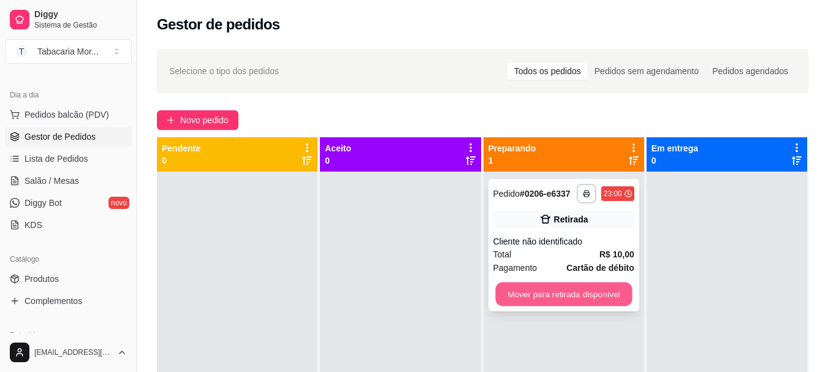
click at [542, 295] on button "Mover para retirada disponível" at bounding box center [563, 295] width 137 height 24
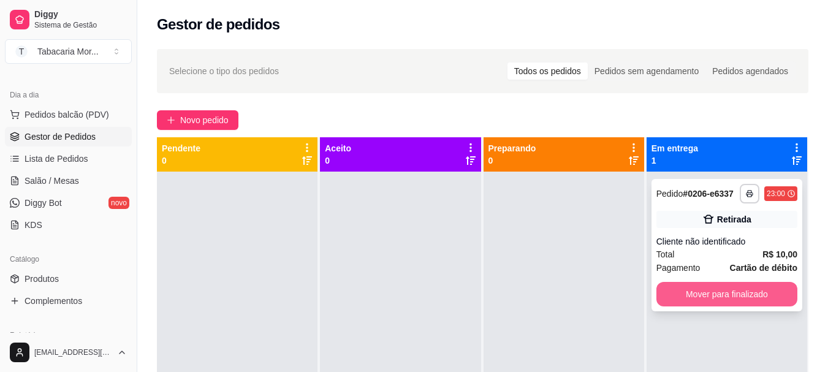
click at [684, 295] on button "Mover para finalizado" at bounding box center [726, 294] width 141 height 25
